Goal: Task Accomplishment & Management: Manage account settings

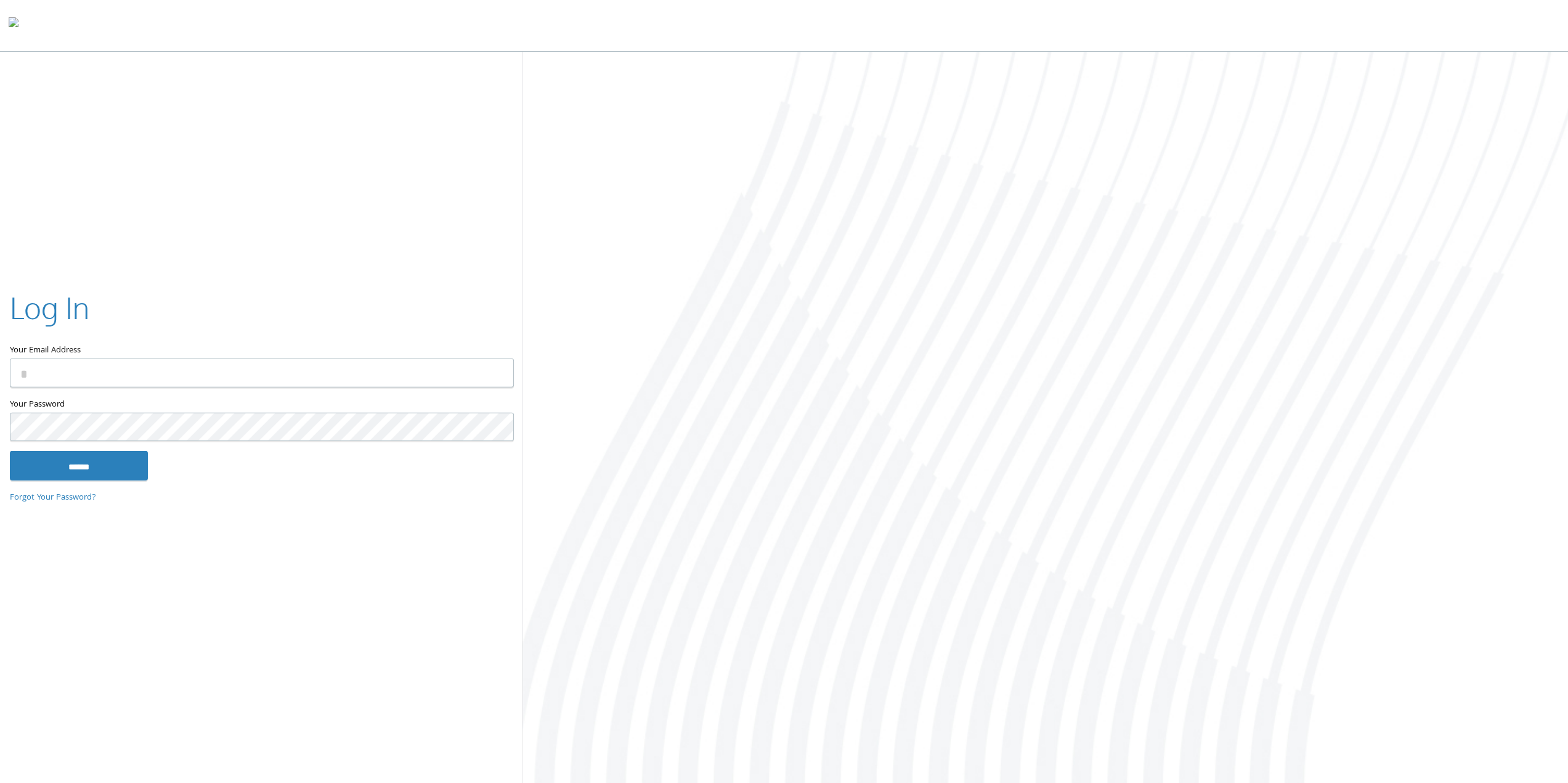
type input "**********"
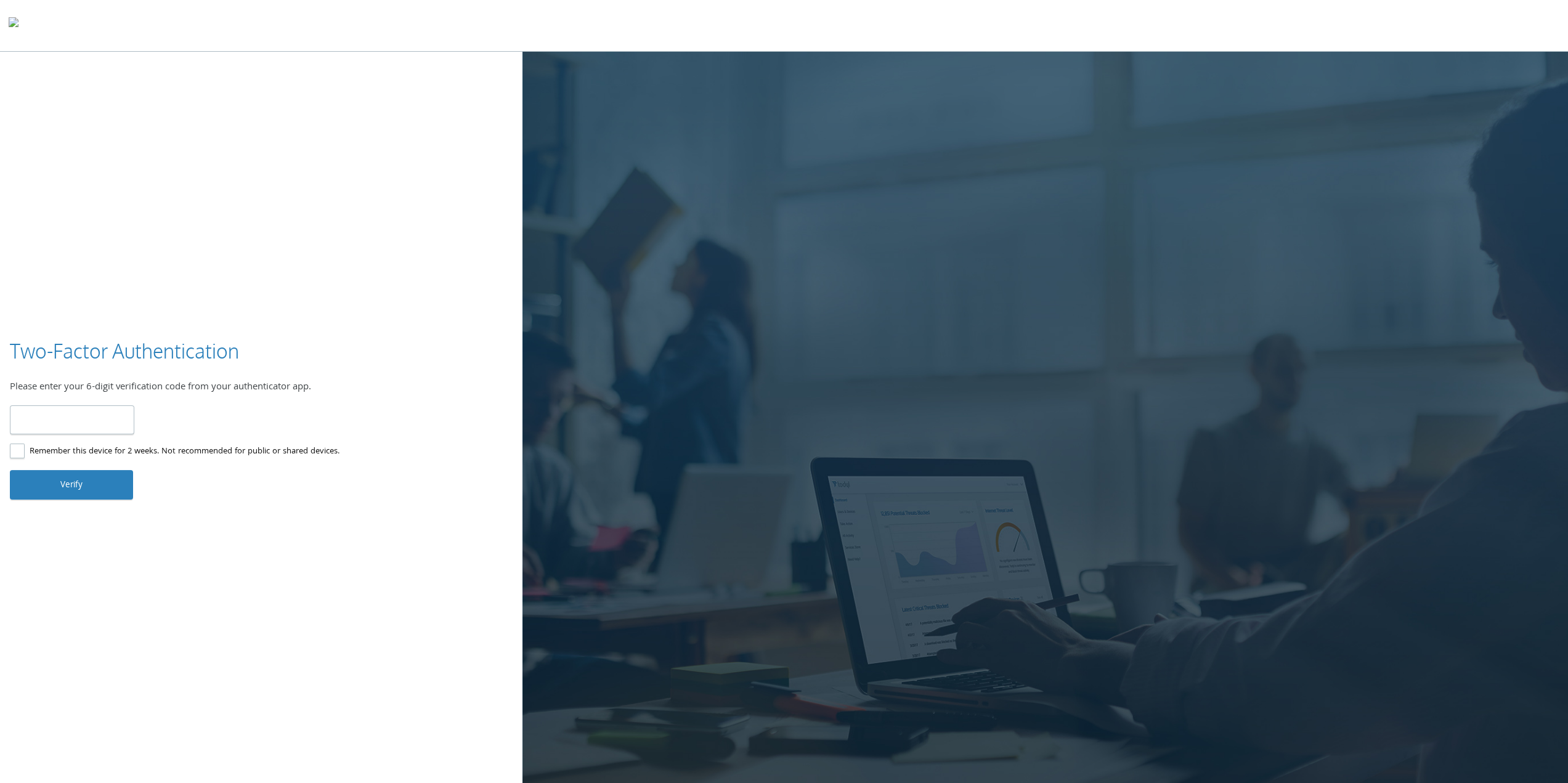
click at [35, 418] on input "number" at bounding box center [72, 420] width 125 height 29
type input "*"
type input "******"
